Goal: Task Accomplishment & Management: Manage account settings

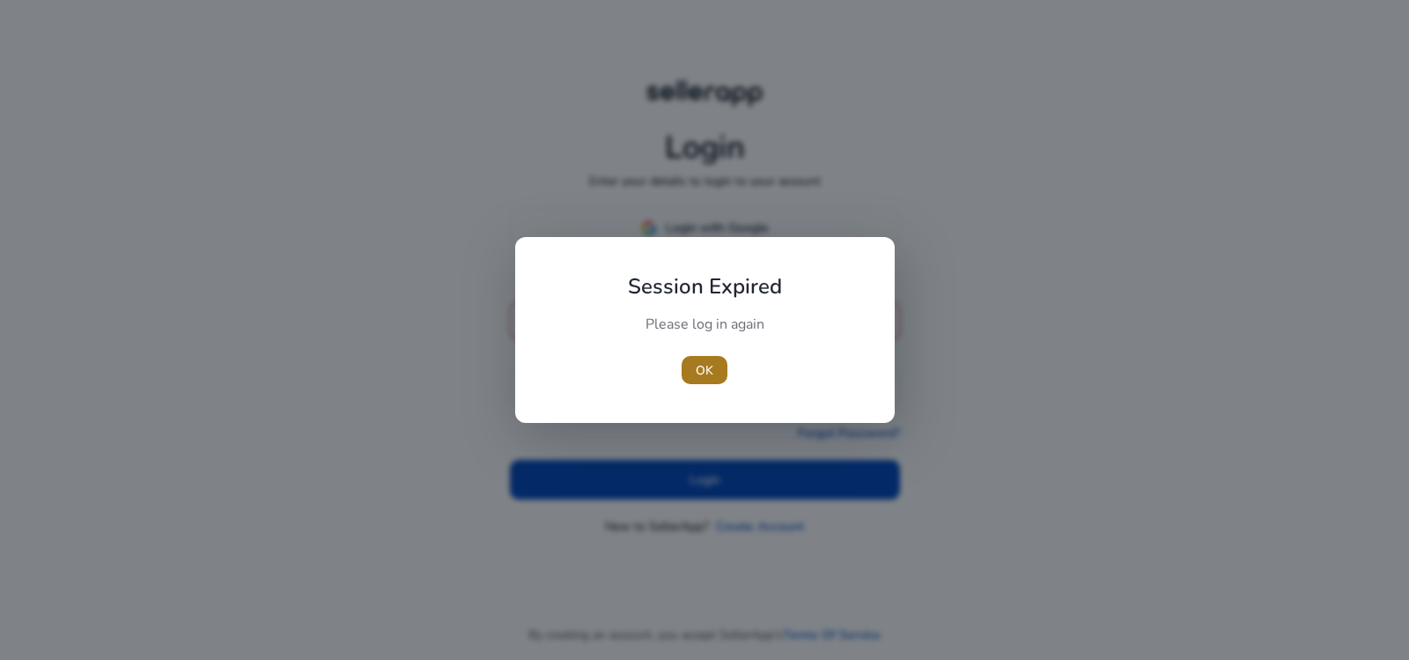
click at [701, 371] on span "OK" at bounding box center [705, 370] width 18 height 18
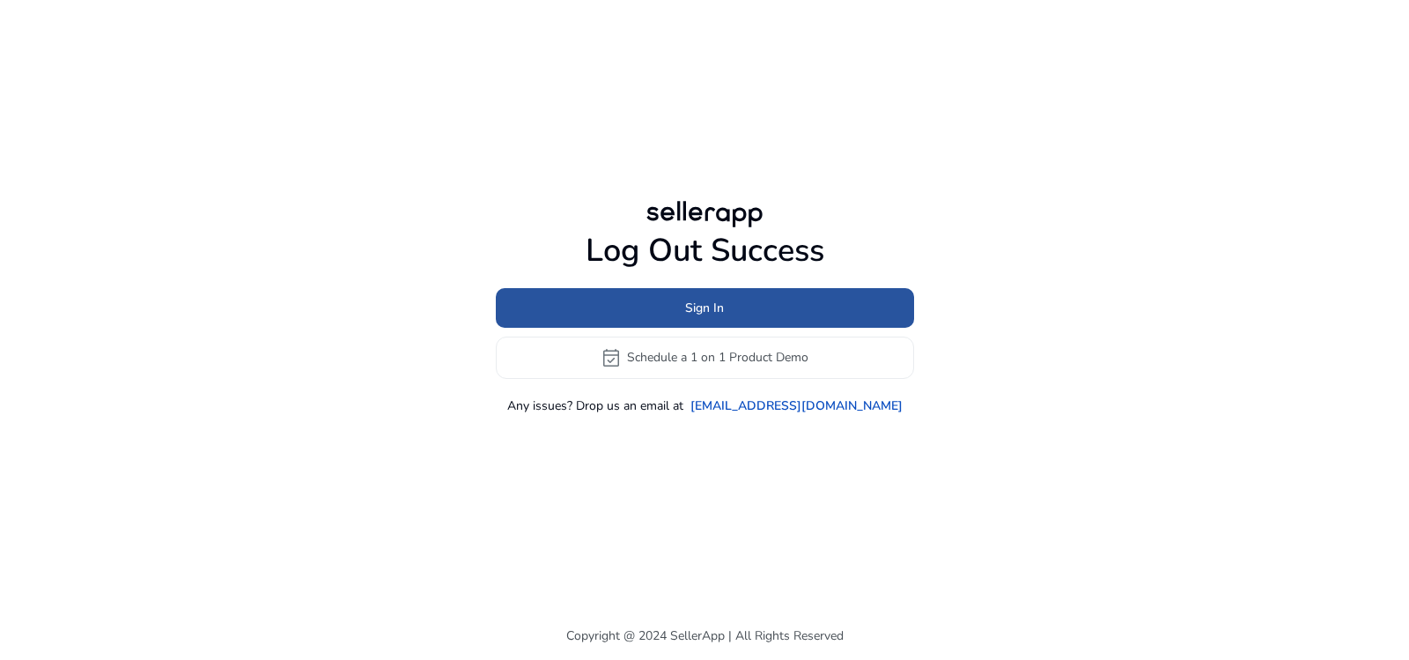
click at [749, 307] on span at bounding box center [705, 307] width 418 height 42
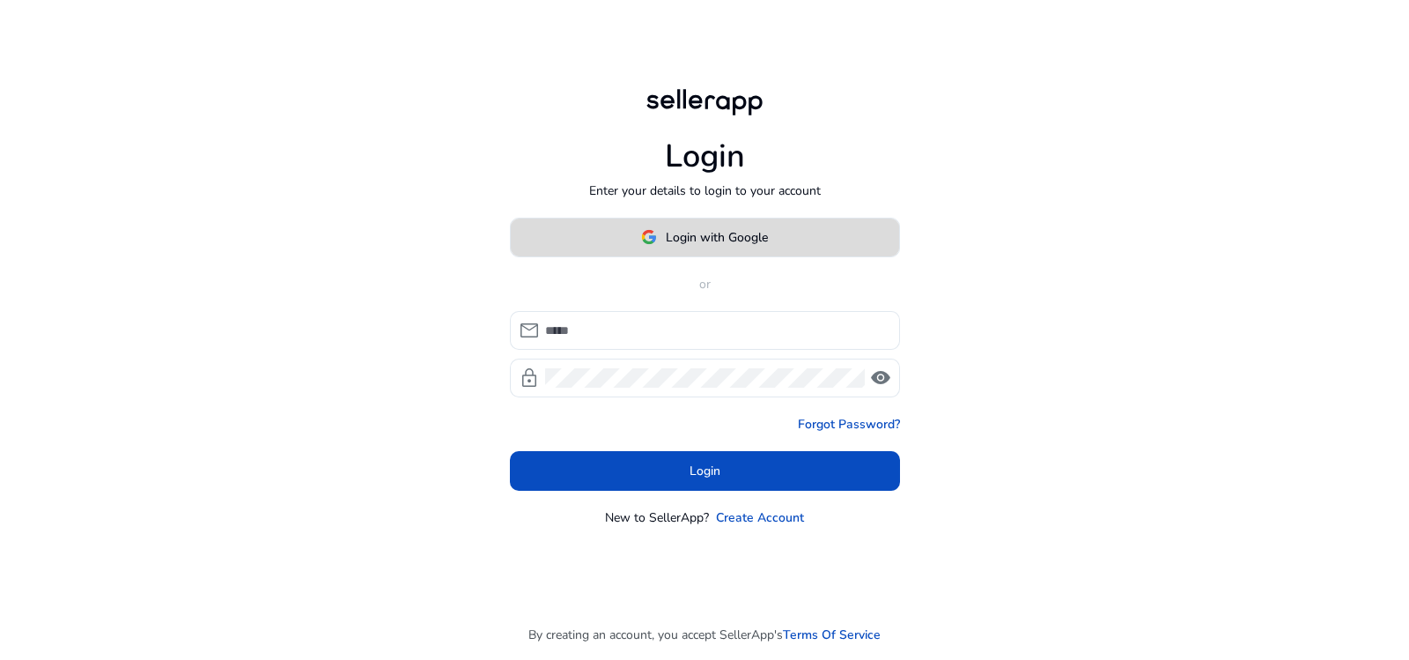
click at [759, 243] on span "Login with Google" at bounding box center [717, 237] width 102 height 18
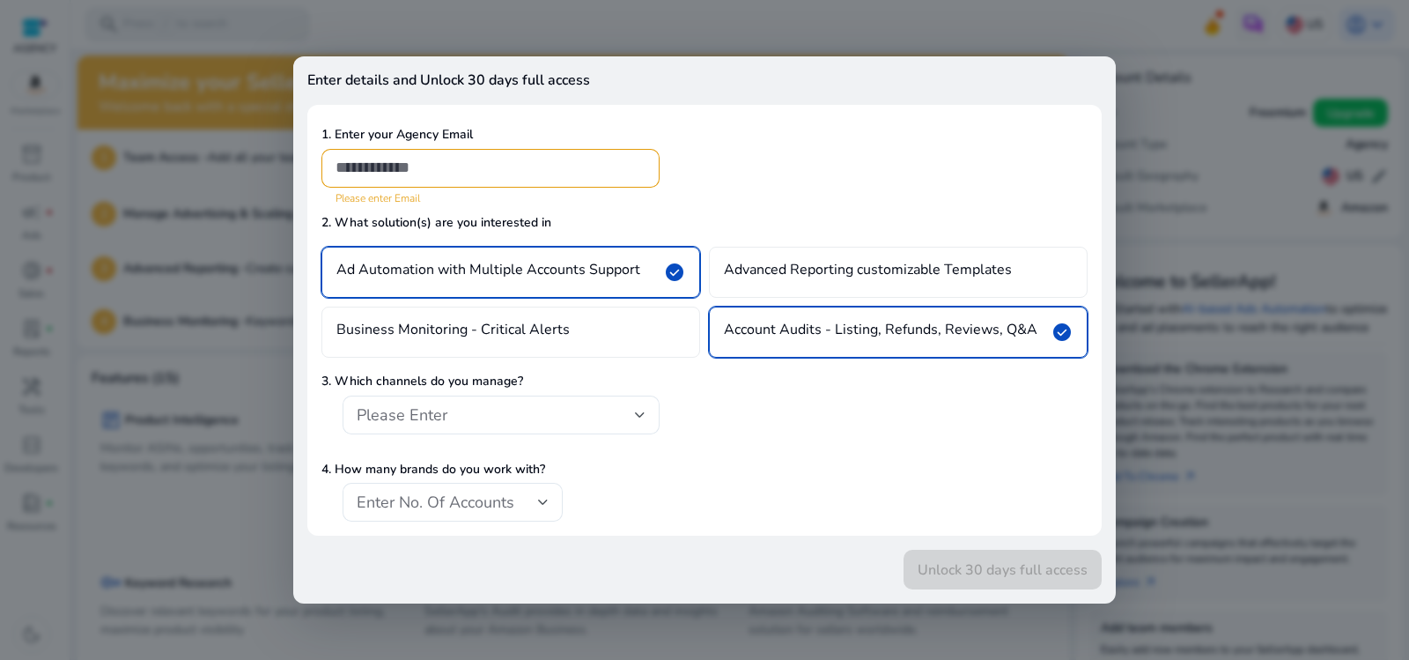
click at [1071, 33] on div at bounding box center [704, 330] width 1409 height 660
